Goal: Use online tool/utility: Utilize a website feature to perform a specific function

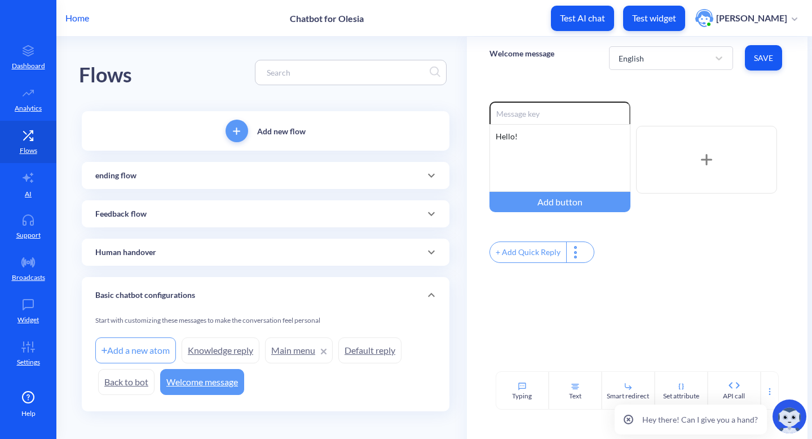
click at [76, 23] on p "Home" at bounding box center [77, 18] width 24 height 14
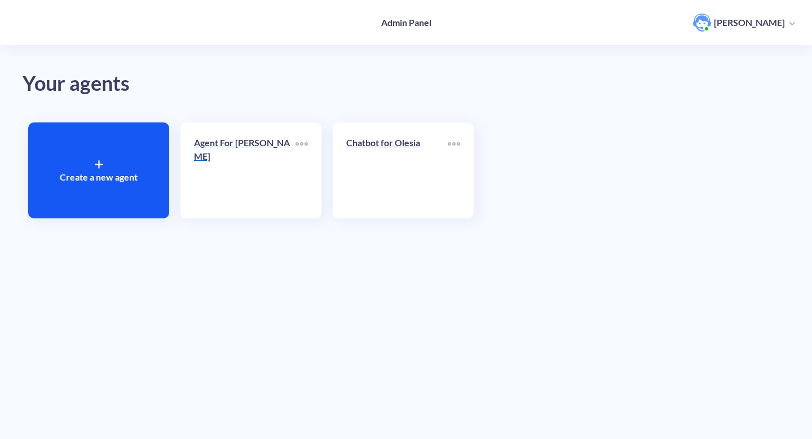
click at [221, 160] on link "Agent For [PERSON_NAME]" at bounding box center [245, 170] width 102 height 69
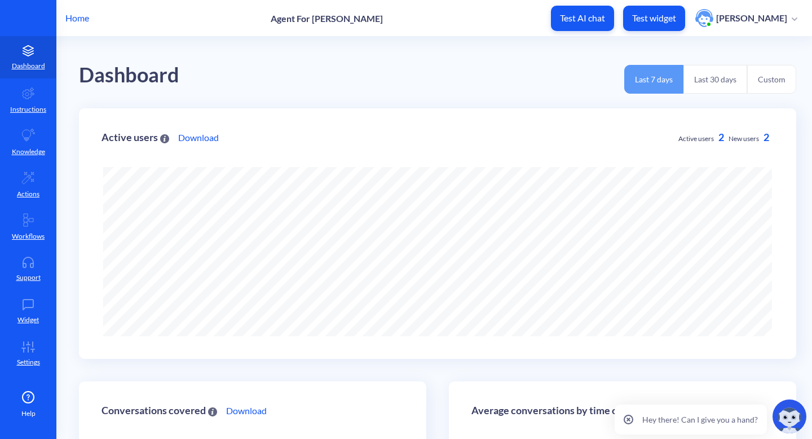
scroll to position [439, 812]
click at [591, 18] on p "Test AI chat" at bounding box center [582, 17] width 45 height 11
click at [690, 17] on div "Test AI chat Test widget Olesia Olkhovyk" at bounding box center [677, 18] width 252 height 25
click at [659, 17] on p "Test widget" at bounding box center [654, 17] width 44 height 11
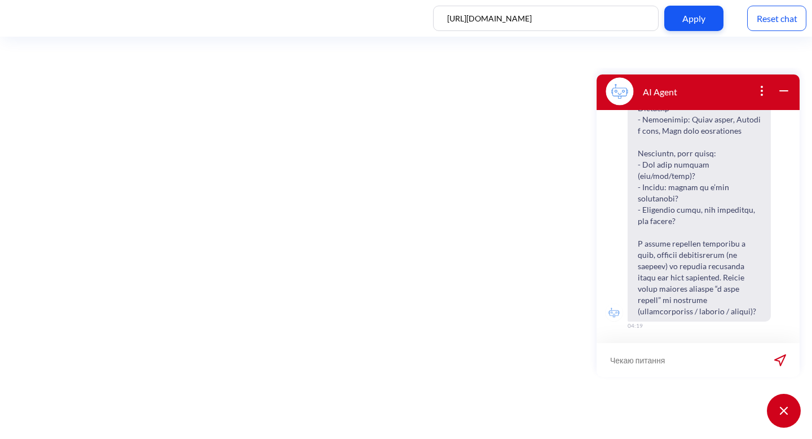
scroll to position [529, 0]
drag, startPoint x: 543, startPoint y: 15, endPoint x: 419, endPoint y: 17, distance: 123.6
click at [419, 17] on div "https://readeat.com/ Apply Reset chat" at bounding box center [406, 18] width 812 height 37
paste input "botscrew-private.github.io/test-webpages.github.io/restaurant"
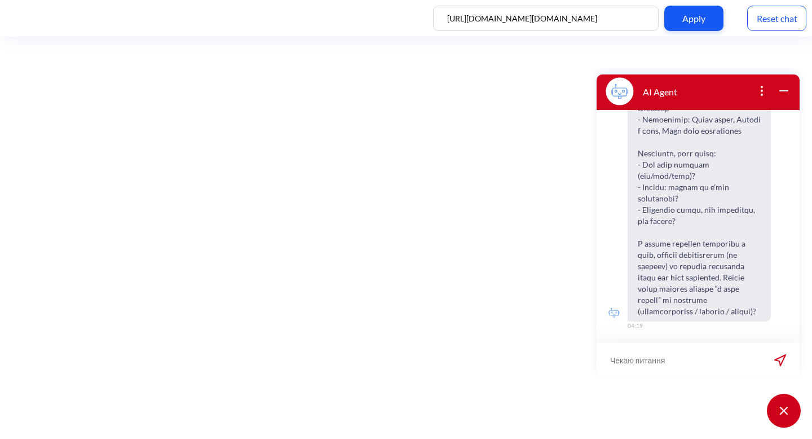
type input "https://botscrew-private.github.io/test-webpages.github.io/restaurant/"
click at [718, 16] on div "Apply" at bounding box center [694, 18] width 59 height 25
